Goal: Task Accomplishment & Management: Use online tool/utility

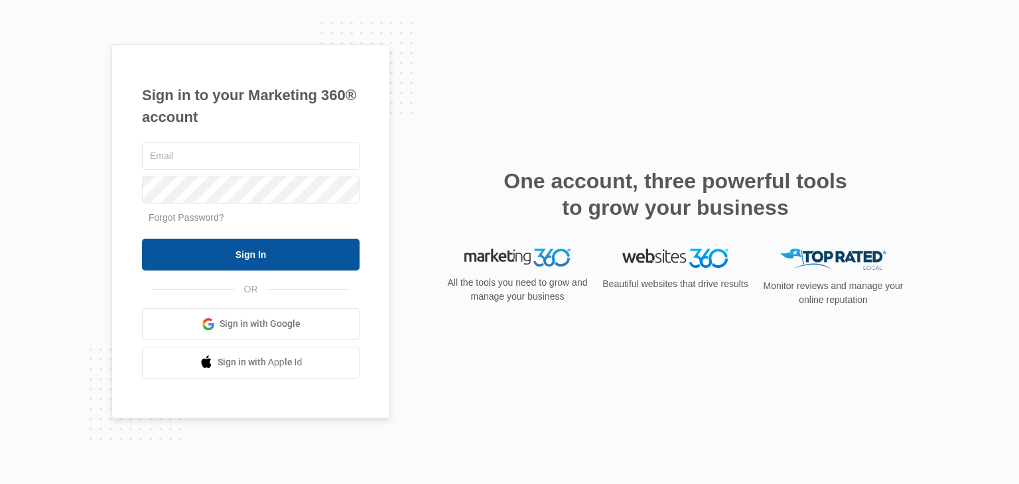
type input "[EMAIL_ADDRESS][DOMAIN_NAME]"
click at [304, 250] on input "Sign In" at bounding box center [251, 255] width 218 height 32
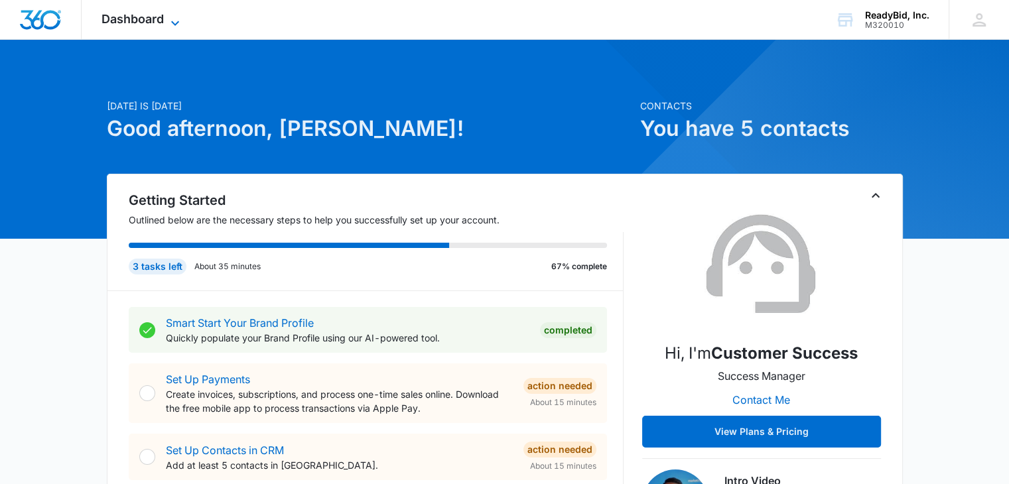
click at [155, 22] on span "Dashboard" at bounding box center [133, 19] width 62 height 14
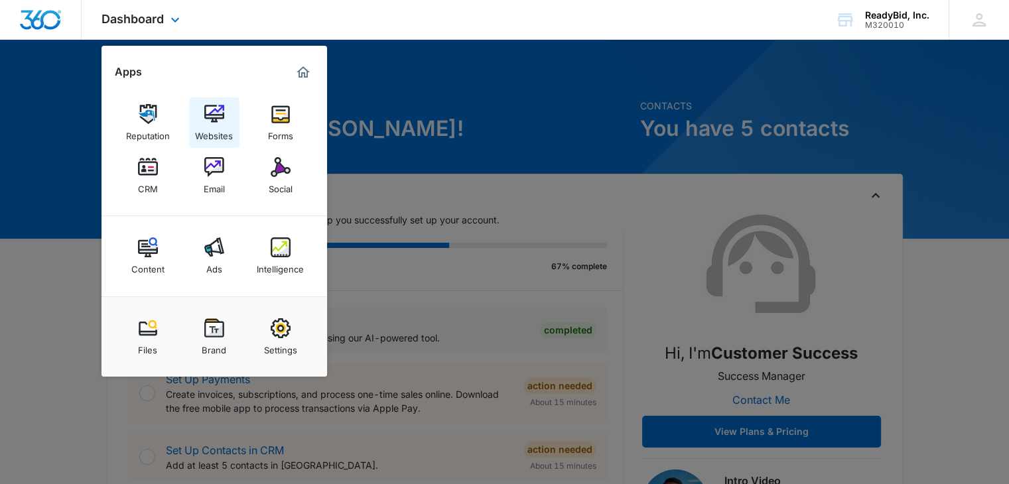
click at [209, 124] on div "Websites" at bounding box center [214, 132] width 38 height 17
